Goal: Information Seeking & Learning: Learn about a topic

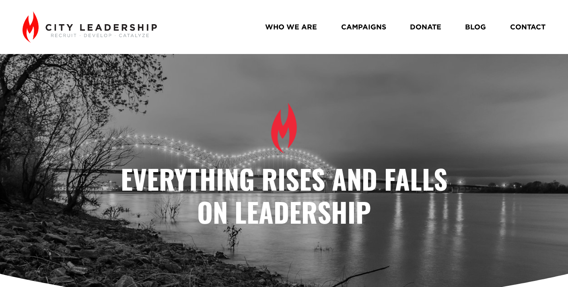
click at [479, 28] on link "BLOG" at bounding box center [475, 27] width 21 height 14
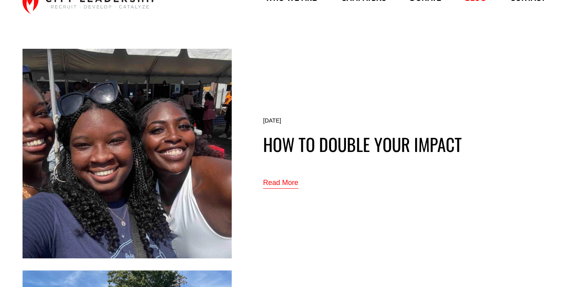
scroll to position [28, 0]
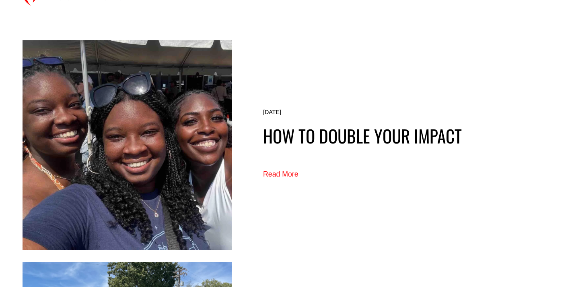
scroll to position [37, 0]
click at [287, 172] on link "Read More" at bounding box center [280, 173] width 35 height 13
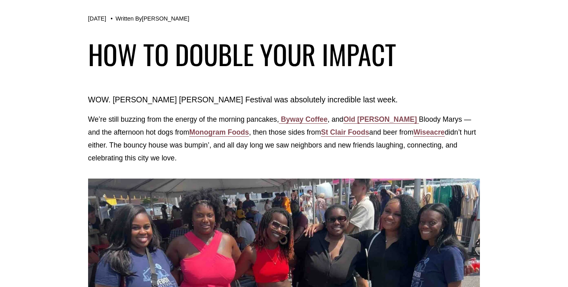
scroll to position [71, 0]
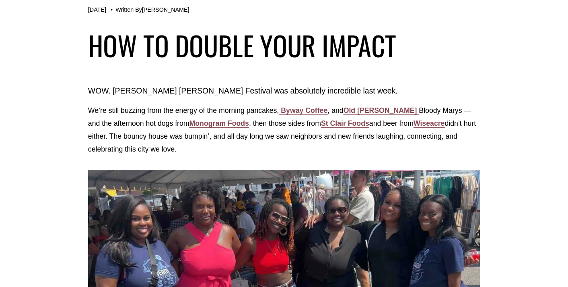
click at [308, 107] on strong "Byway Coffee" at bounding box center [304, 110] width 47 height 8
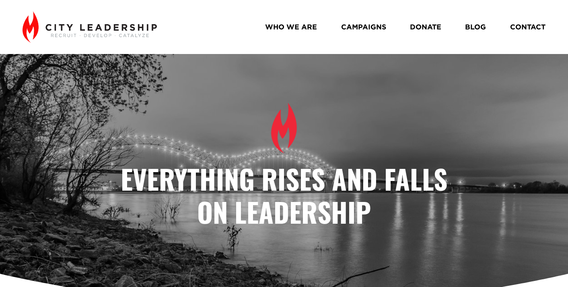
click at [479, 27] on link "BLOG" at bounding box center [475, 27] width 21 height 14
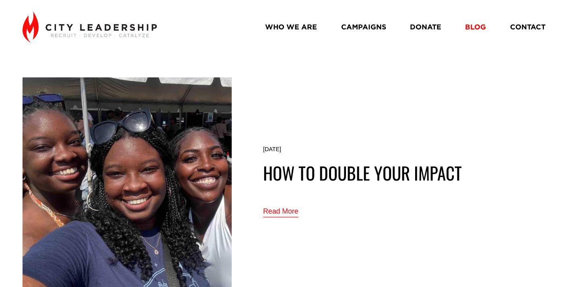
click at [284, 212] on link "Read More" at bounding box center [280, 211] width 35 height 13
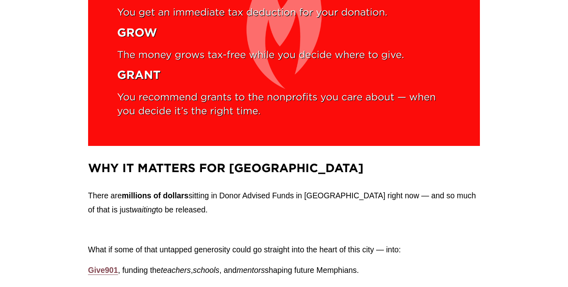
scroll to position [1187, 0]
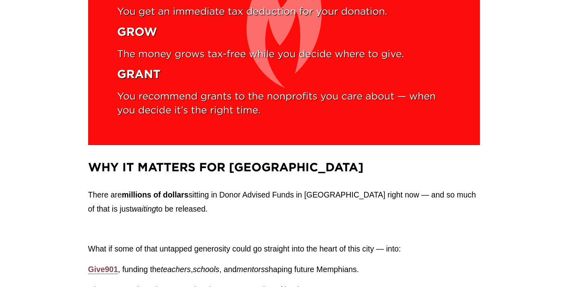
click at [258, 105] on div at bounding box center [284, 15] width 392 height 262
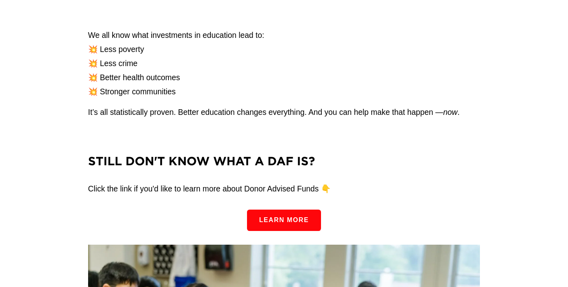
scroll to position [1503, 0]
click at [293, 223] on link "Learn more" at bounding box center [284, 219] width 74 height 21
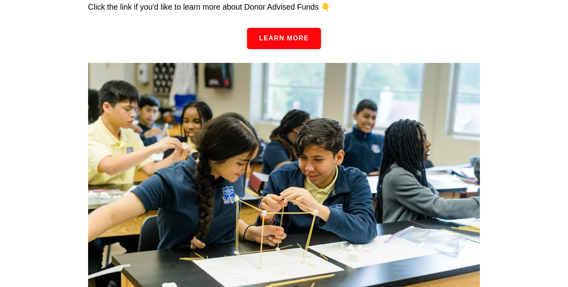
scroll to position [1691, 0]
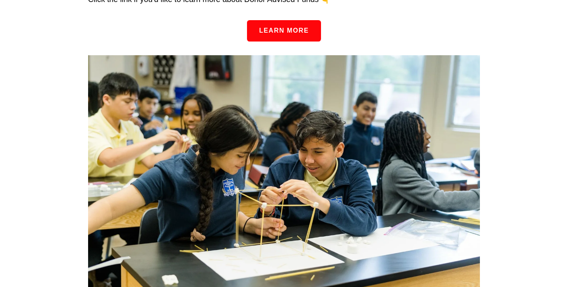
click at [294, 147] on div at bounding box center [284, 185] width 392 height 261
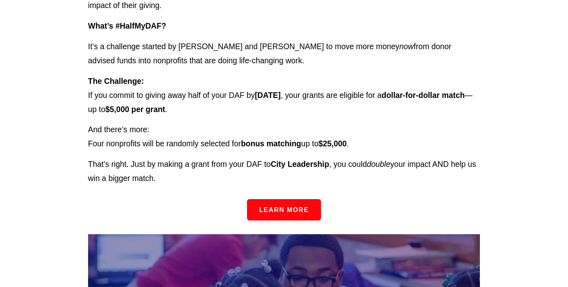
scroll to position [2069, 0]
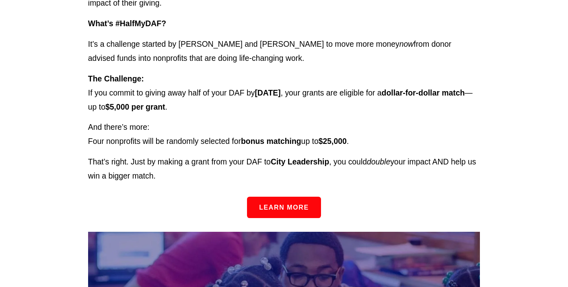
click at [294, 208] on link "Learn more" at bounding box center [284, 206] width 74 height 21
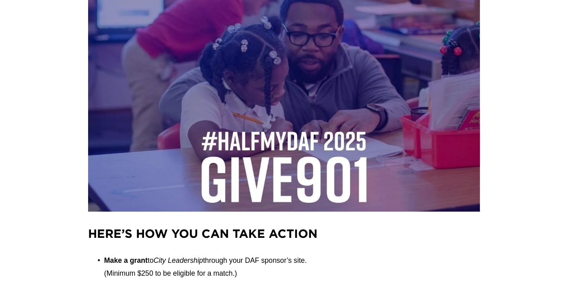
scroll to position [2309, 0]
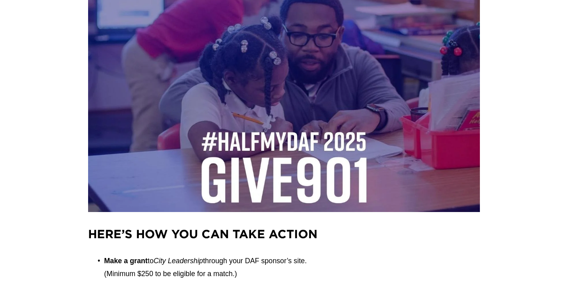
click at [266, 34] on div at bounding box center [284, 101] width 392 height 221
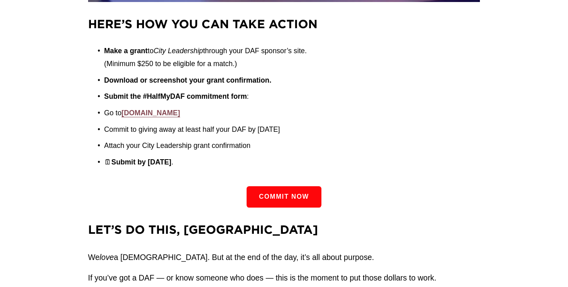
scroll to position [2527, 0]
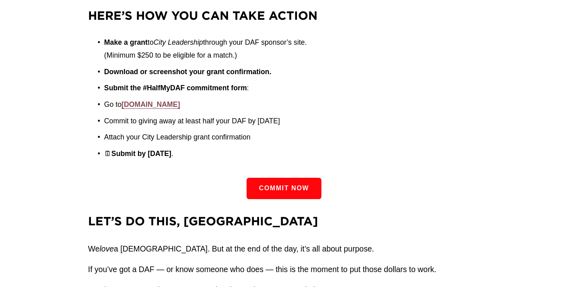
click at [286, 193] on link "Commit Now" at bounding box center [284, 188] width 74 height 21
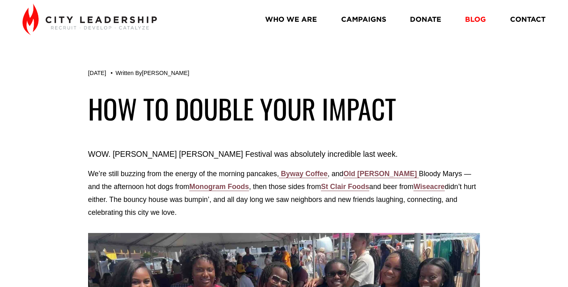
scroll to position [8, 0]
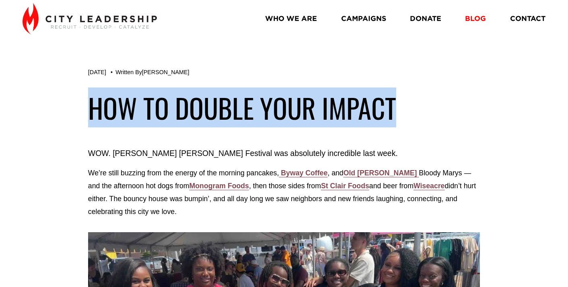
drag, startPoint x: 410, startPoint y: 109, endPoint x: 93, endPoint y: 107, distance: 317.2
click at [93, 107] on h1 "How to double your impact" at bounding box center [284, 108] width 392 height 38
copy h1 "How to double your impact"
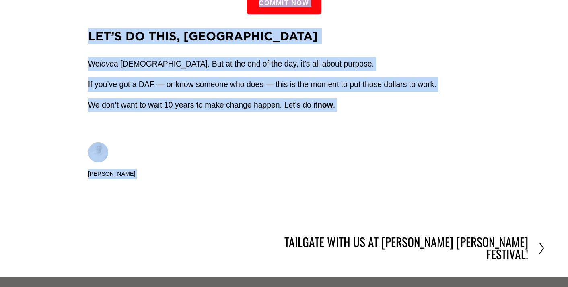
scroll to position [2703, 0]
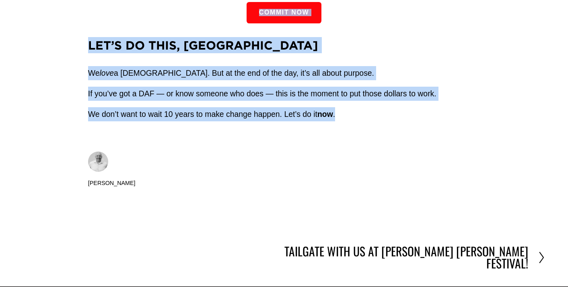
drag, startPoint x: 92, startPoint y: 153, endPoint x: 349, endPoint y: 123, distance: 258.1
copy div "LOR. Ipsumd Sitam Consecte adi elitseddoe temporinci utla etdo. Ma’al enima min…"
